Goal: Complete application form

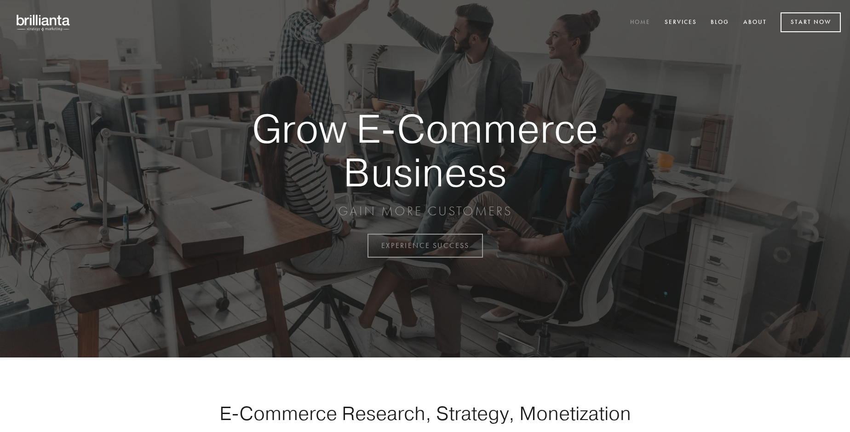
scroll to position [2412, 0]
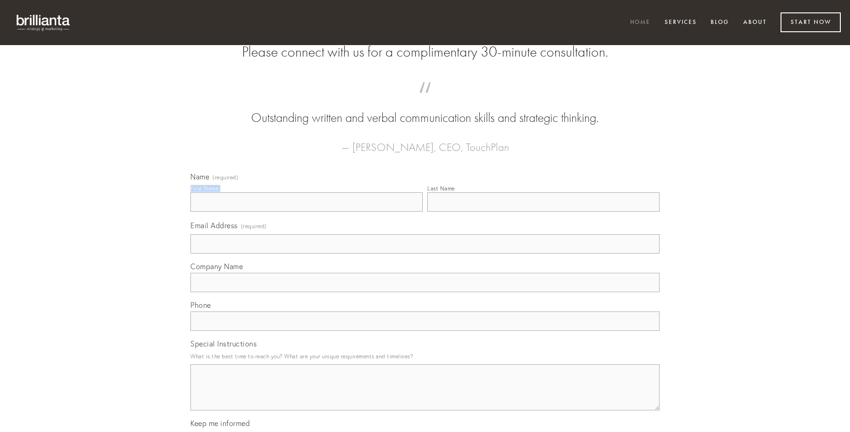
type input "[PERSON_NAME]"
click at [543, 212] on input "Last Name" at bounding box center [543, 201] width 232 height 19
type input "[PERSON_NAME]"
click at [425, 253] on input "Email Address (required)" at bounding box center [424, 243] width 469 height 19
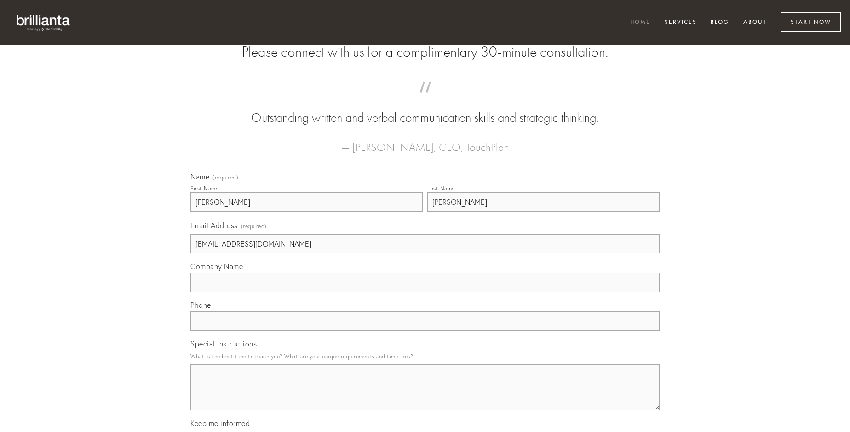
type input "[EMAIL_ADDRESS][DOMAIN_NAME]"
click at [425, 292] on input "Company Name" at bounding box center [424, 282] width 469 height 19
type input "degenero"
click at [425, 331] on input "text" at bounding box center [424, 320] width 469 height 19
click at [425, 396] on textarea "Special Instructions" at bounding box center [424, 387] width 469 height 46
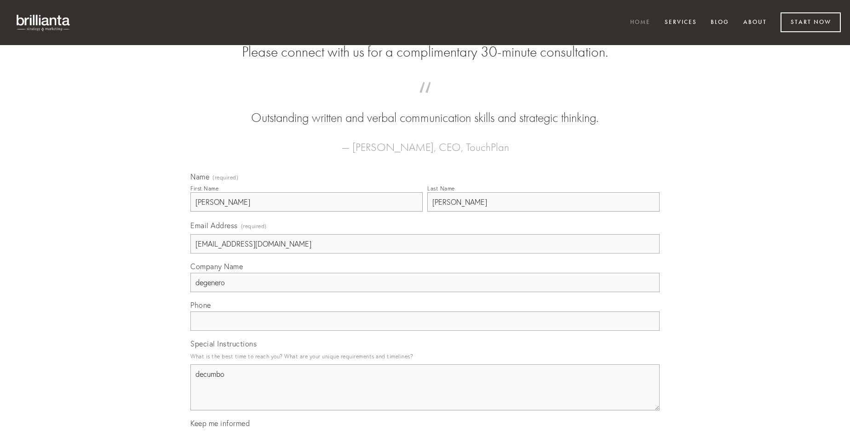
type textarea "decumbo"
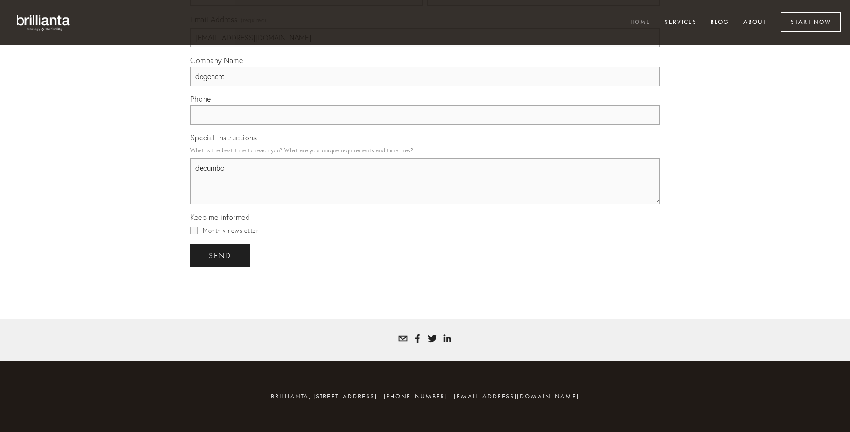
click at [221, 255] on span "send" at bounding box center [220, 256] width 23 height 8
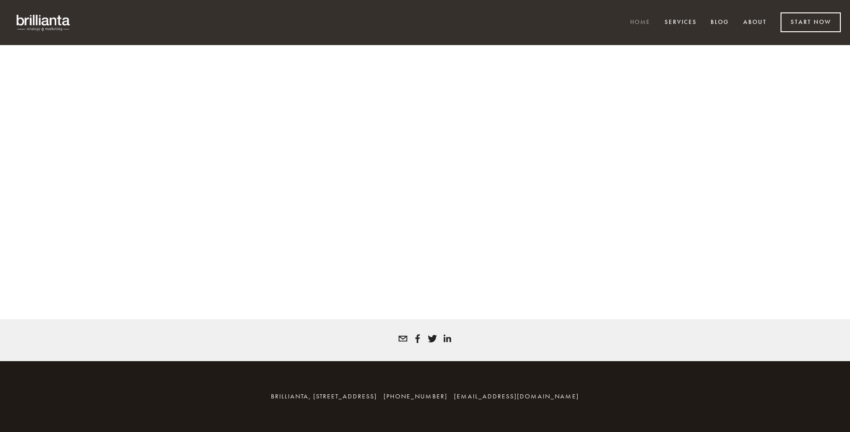
scroll to position [2399, 0]
